Goal: Use online tool/utility: Utilize a website feature to perform a specific function

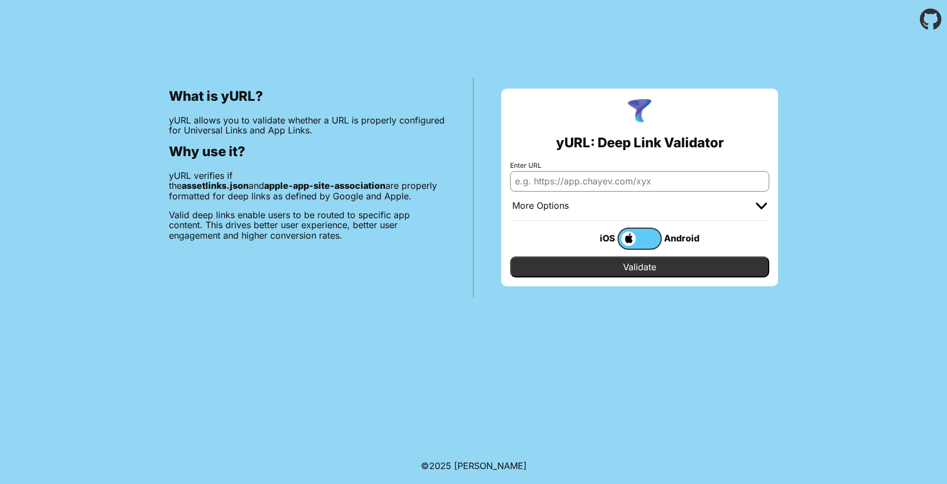
click at [562, 179] on input "Enter URL" at bounding box center [639, 181] width 259 height 20
paste input "[URL][DOMAIN_NAME]"
click at [595, 183] on input "[URL][DOMAIN_NAME]" at bounding box center [639, 181] width 259 height 20
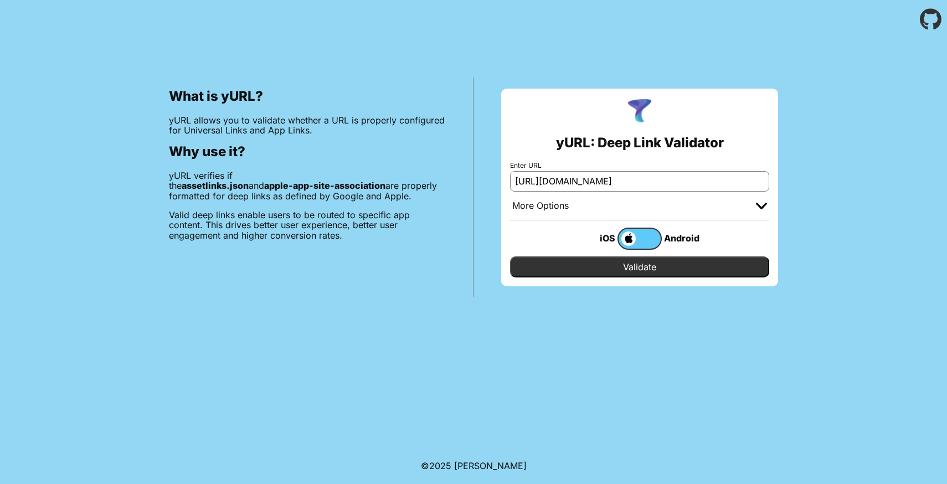
type input "[URL][DOMAIN_NAME]"
click at [576, 270] on input "Validate" at bounding box center [639, 266] width 259 height 21
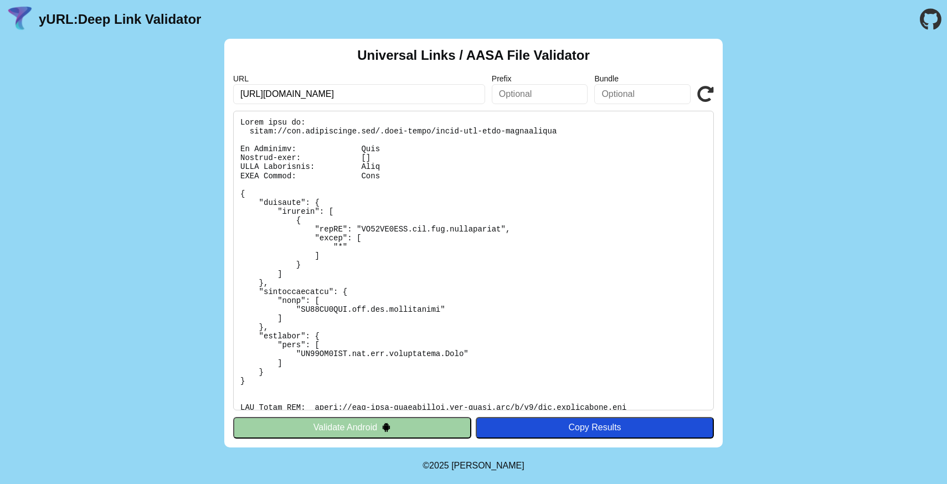
click at [403, 425] on button "Validate Android" at bounding box center [352, 427] width 238 height 21
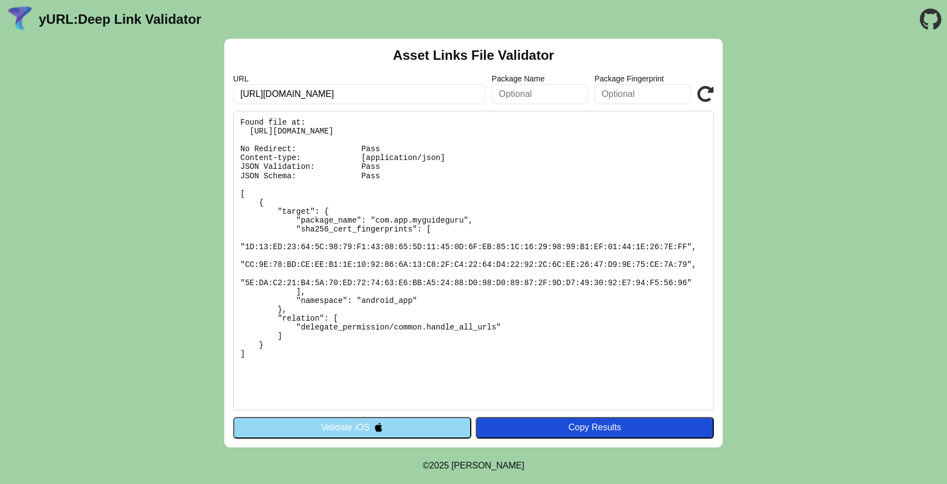
click at [403, 429] on button "Validate iOS" at bounding box center [352, 427] width 238 height 21
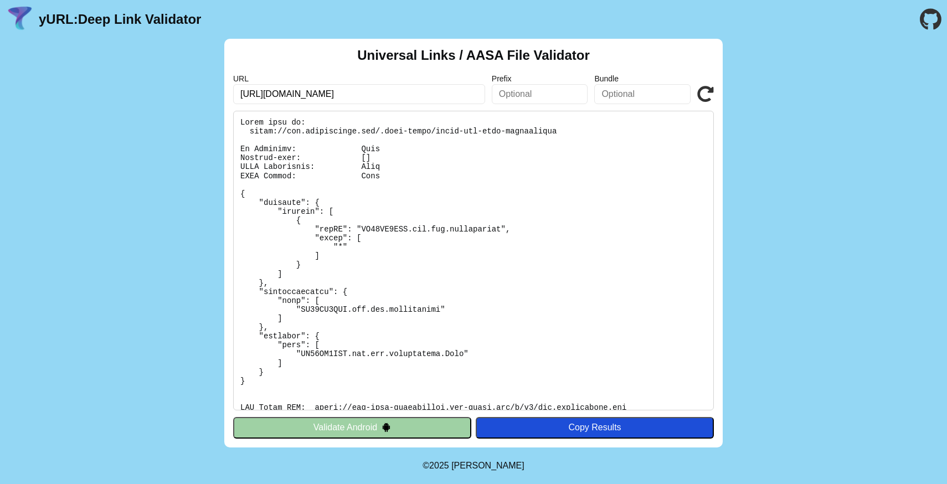
click at [403, 429] on button "Validate Android" at bounding box center [352, 427] width 238 height 21
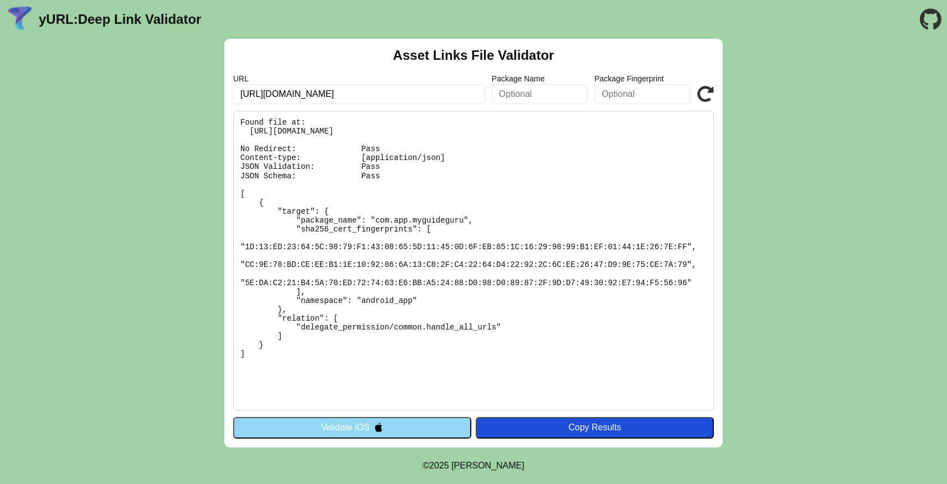
click at [403, 429] on button "Validate iOS" at bounding box center [352, 427] width 238 height 21
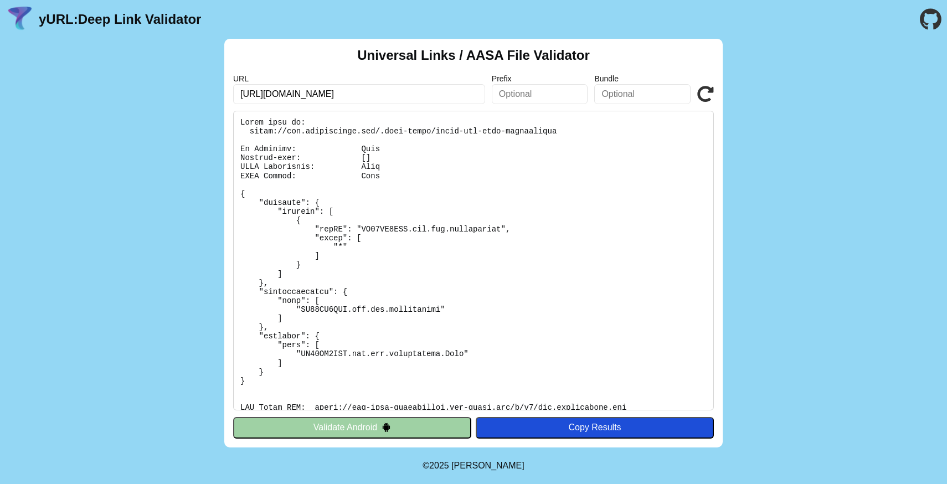
click at [403, 429] on button "Validate Android" at bounding box center [352, 427] width 238 height 21
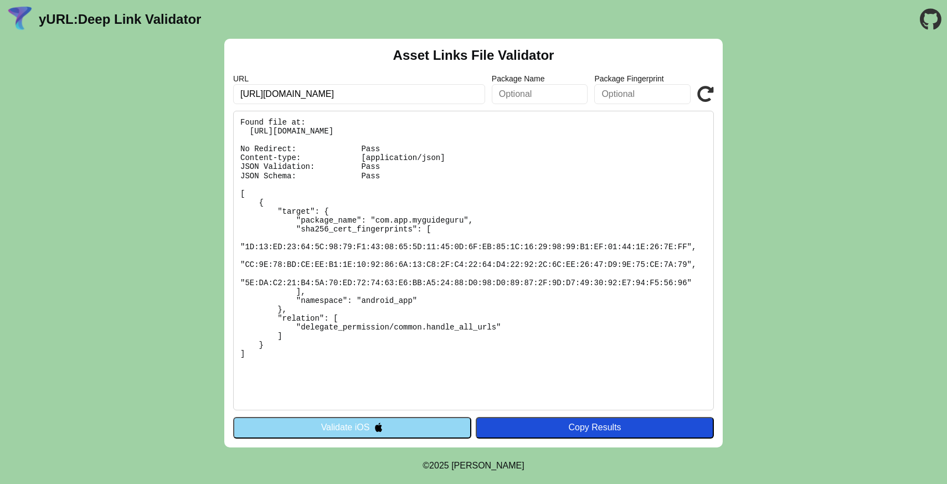
click at [403, 429] on button "Validate iOS" at bounding box center [352, 427] width 238 height 21
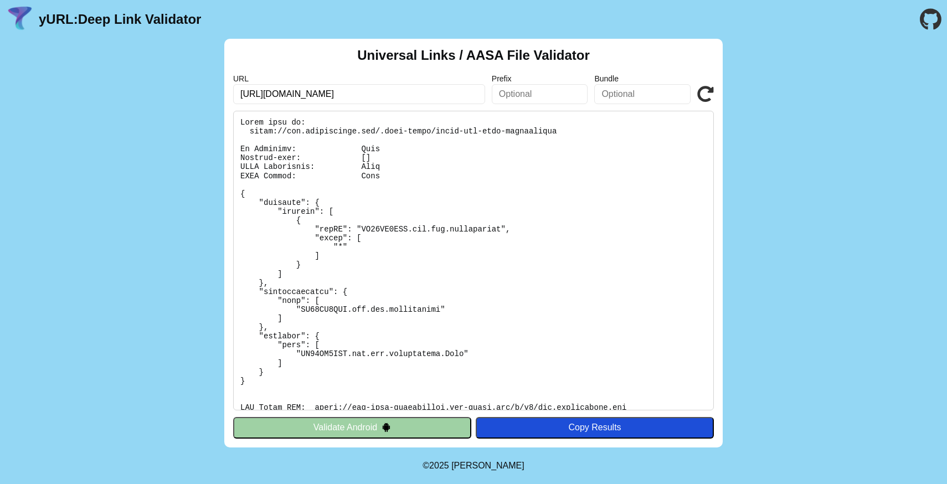
click at [299, 95] on input "[URL][DOMAIN_NAME]" at bounding box center [359, 94] width 252 height 20
click at [341, 92] on input "https://app.happystories.com/" at bounding box center [359, 94] width 252 height 20
click at [341, 92] on input "[URL][DOMAIN_NAME]" at bounding box center [359, 94] width 252 height 20
type input "[URL][DOMAIN_NAME]"
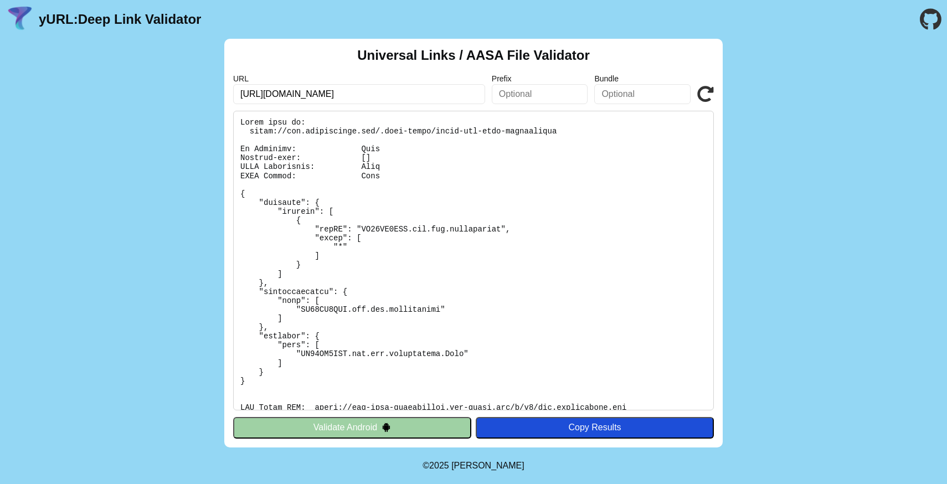
click at [381, 418] on button "Validate Android" at bounding box center [352, 427] width 238 height 21
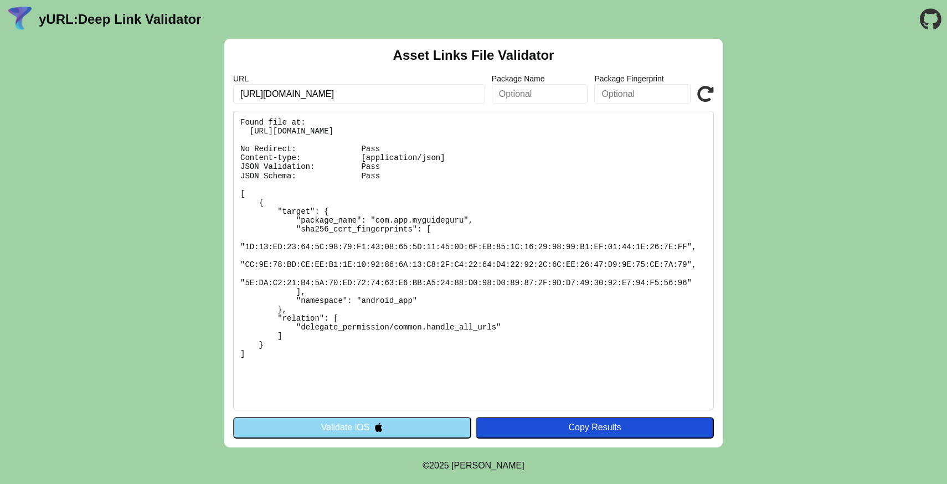
click at [386, 425] on button "Validate iOS" at bounding box center [352, 427] width 238 height 21
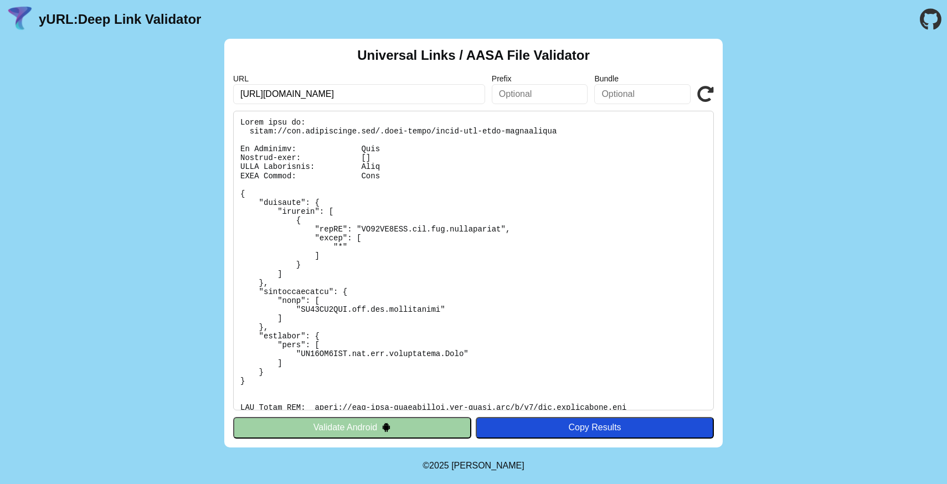
click at [318, 98] on input "https://app.myguideguru.com/" at bounding box center [359, 94] width 252 height 20
click at [341, 93] on input "https://app.happystories.com/" at bounding box center [359, 94] width 252 height 20
type input "[URL][DOMAIN_NAME]"
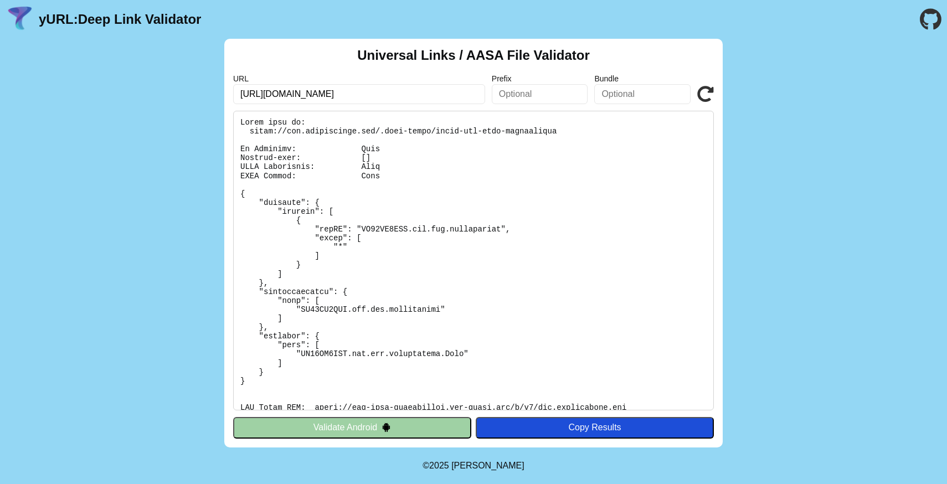
click at [703, 91] on icon at bounding box center [705, 94] width 17 height 17
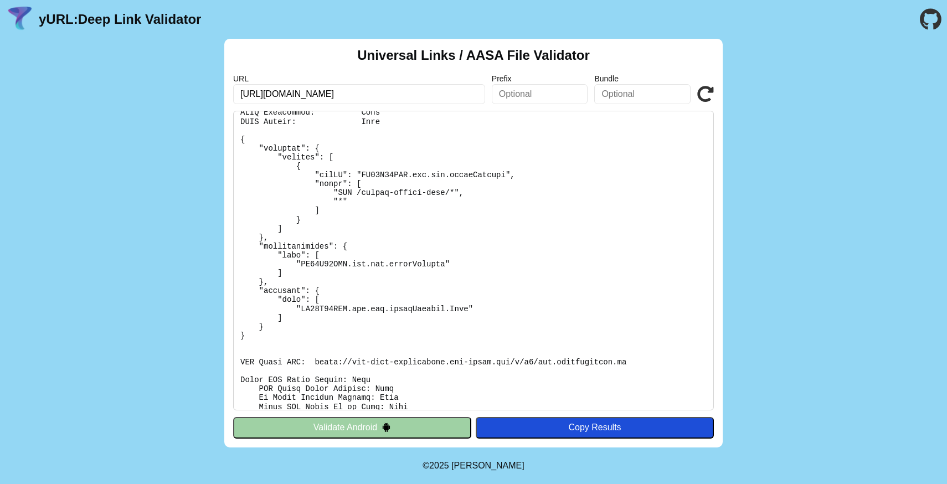
scroll to position [205, 0]
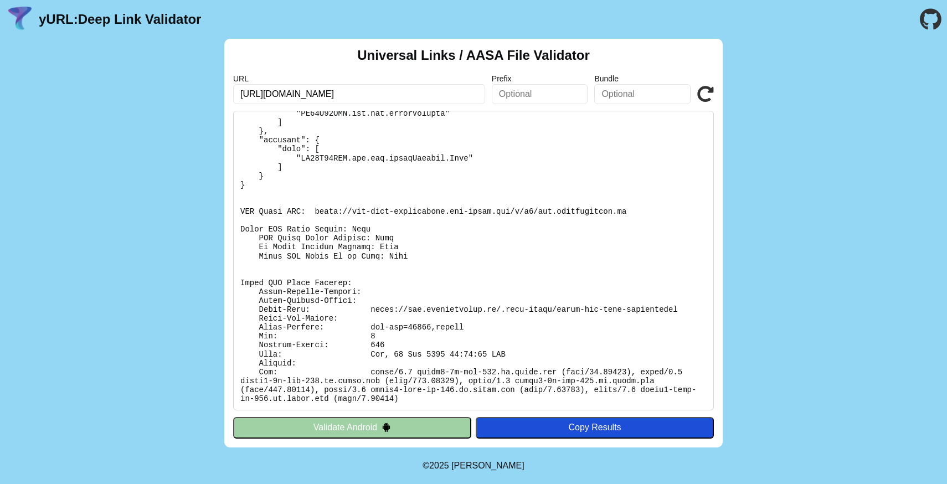
click at [372, 259] on pre at bounding box center [473, 261] width 481 height 300
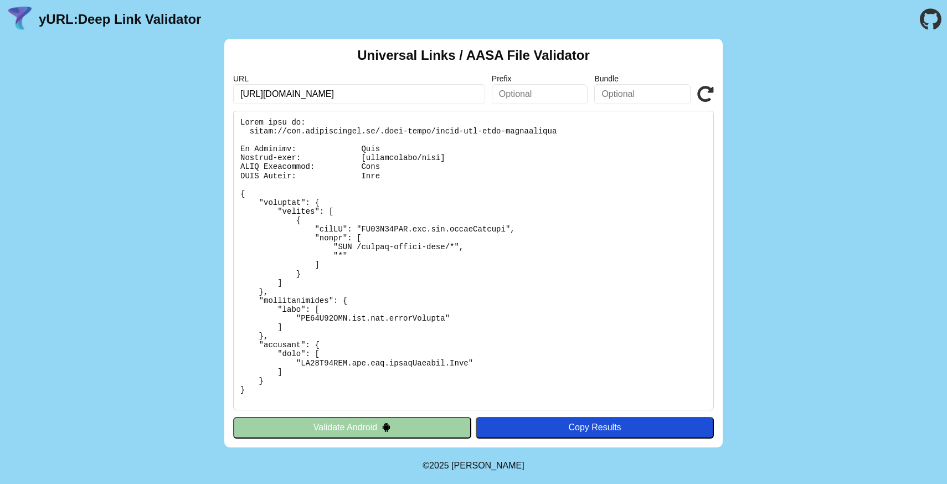
click at [269, 93] on input "[URL][DOMAIN_NAME]" at bounding box center [359, 94] width 252 height 20
drag, startPoint x: 343, startPoint y: 93, endPoint x: 269, endPoint y: 93, distance: 74.2
click at [269, 93] on input "[URL][DOMAIN_NAME]" at bounding box center [359, 94] width 252 height 20
type input "[URL][DOMAIN_NAME]"
click button "Validate" at bounding box center [0, 0] width 0 height 0
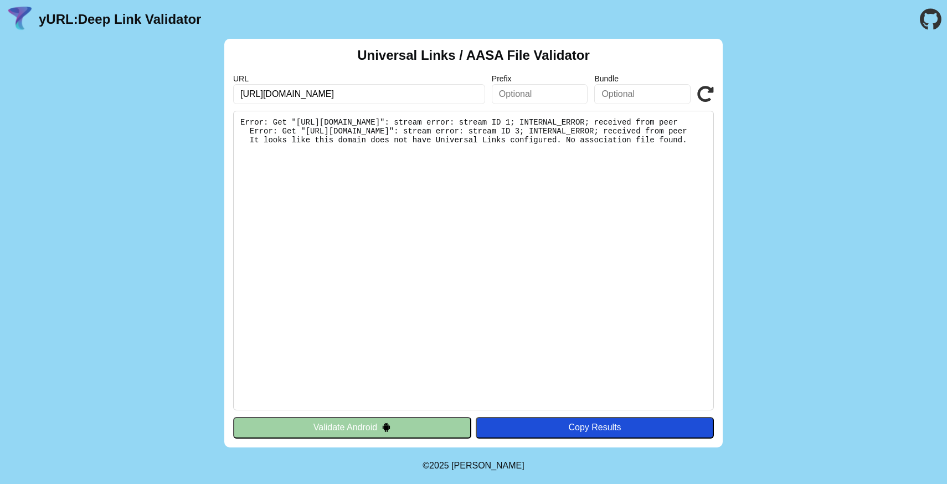
click at [320, 94] on input "[URL][DOMAIN_NAME]" at bounding box center [359, 94] width 252 height 20
click at [300, 93] on input "[URL][DOMAIN_NAME]" at bounding box center [359, 94] width 252 height 20
type input "[URL][DOMAIN_NAME]"
click button "Validate" at bounding box center [0, 0] width 0 height 0
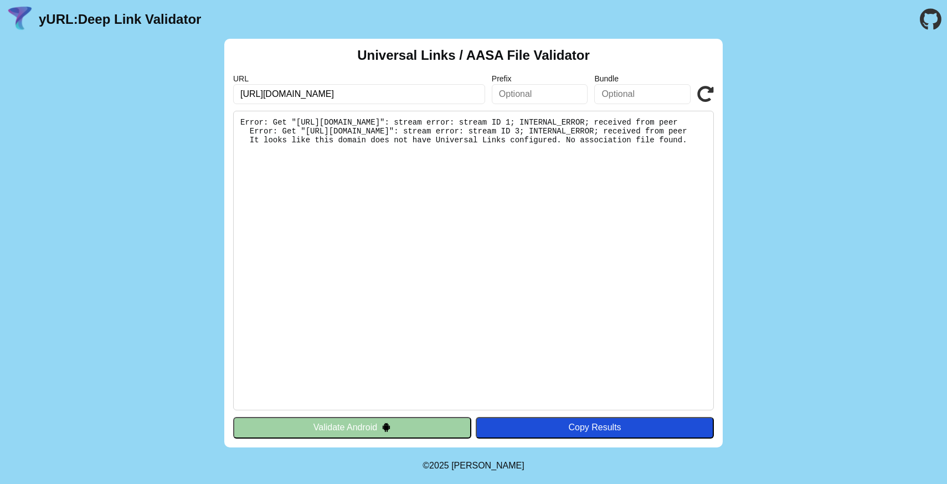
click at [708, 89] on icon at bounding box center [705, 94] width 17 height 17
